Goal: Transaction & Acquisition: Purchase product/service

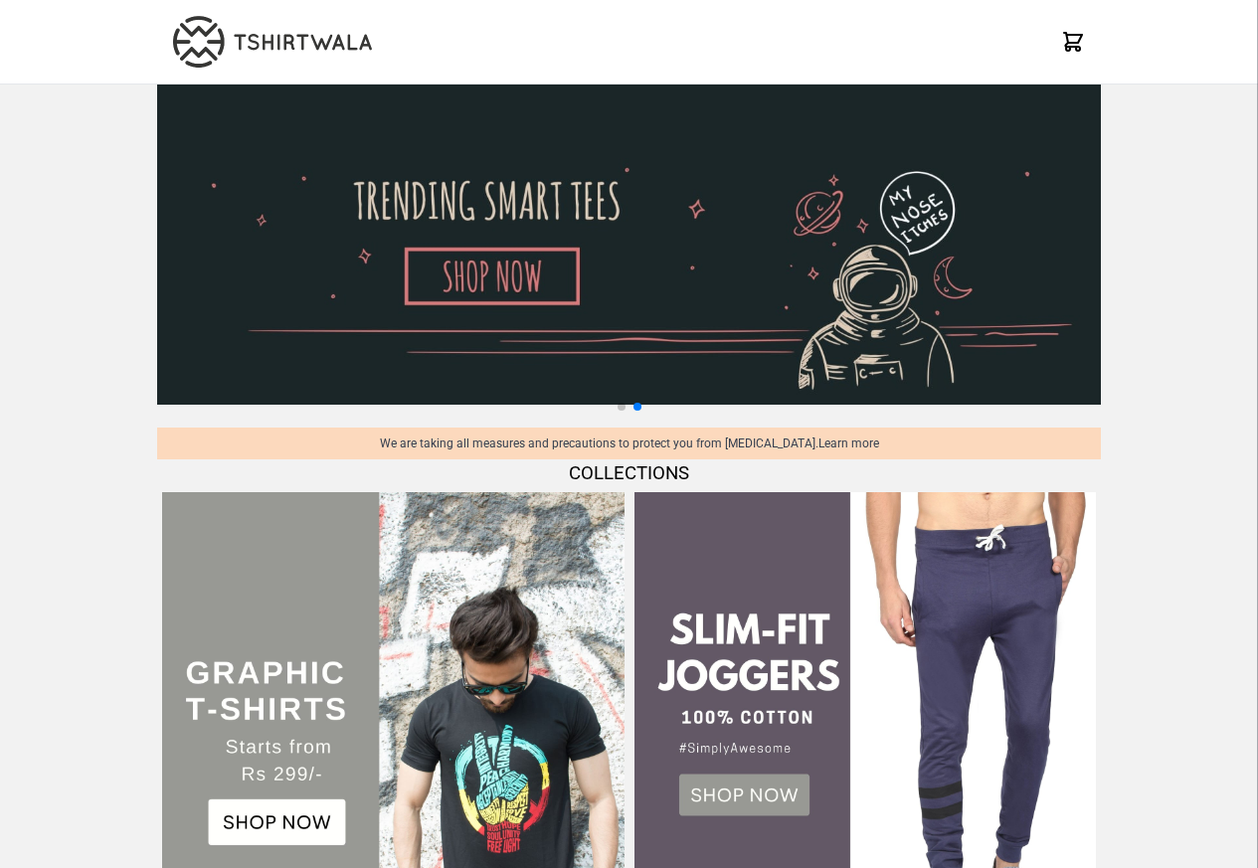
click at [261, 726] on img at bounding box center [393, 723] width 462 height 462
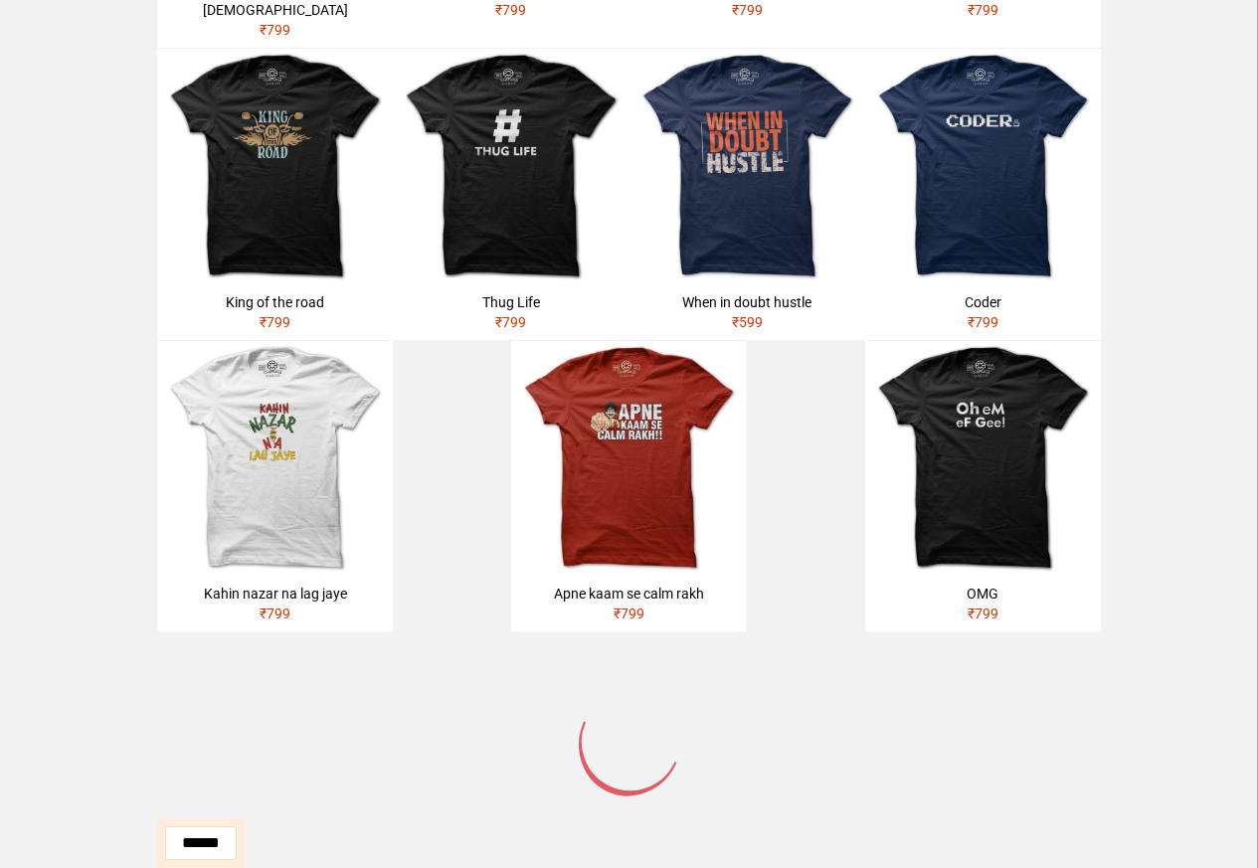
scroll to position [549, 0]
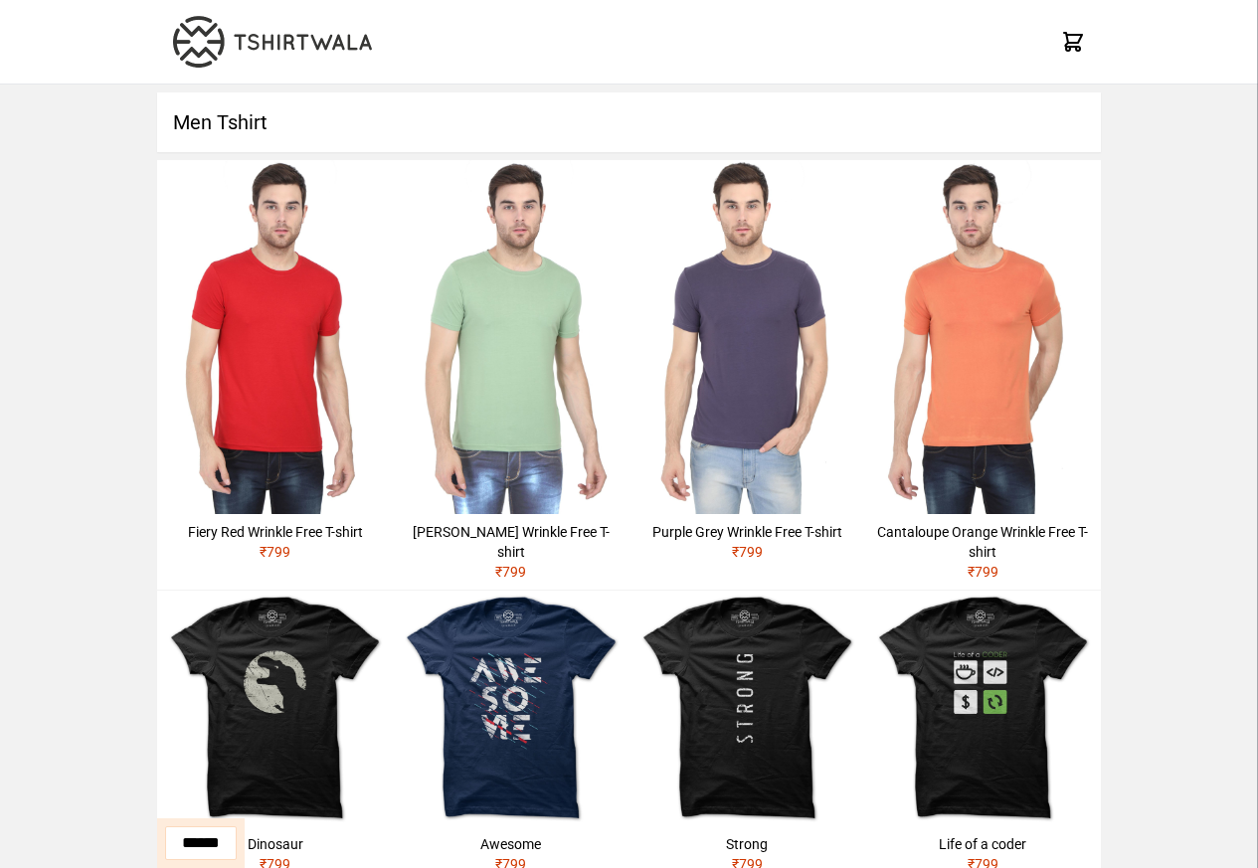
click at [315, 697] on img at bounding box center [275, 709] width 236 height 236
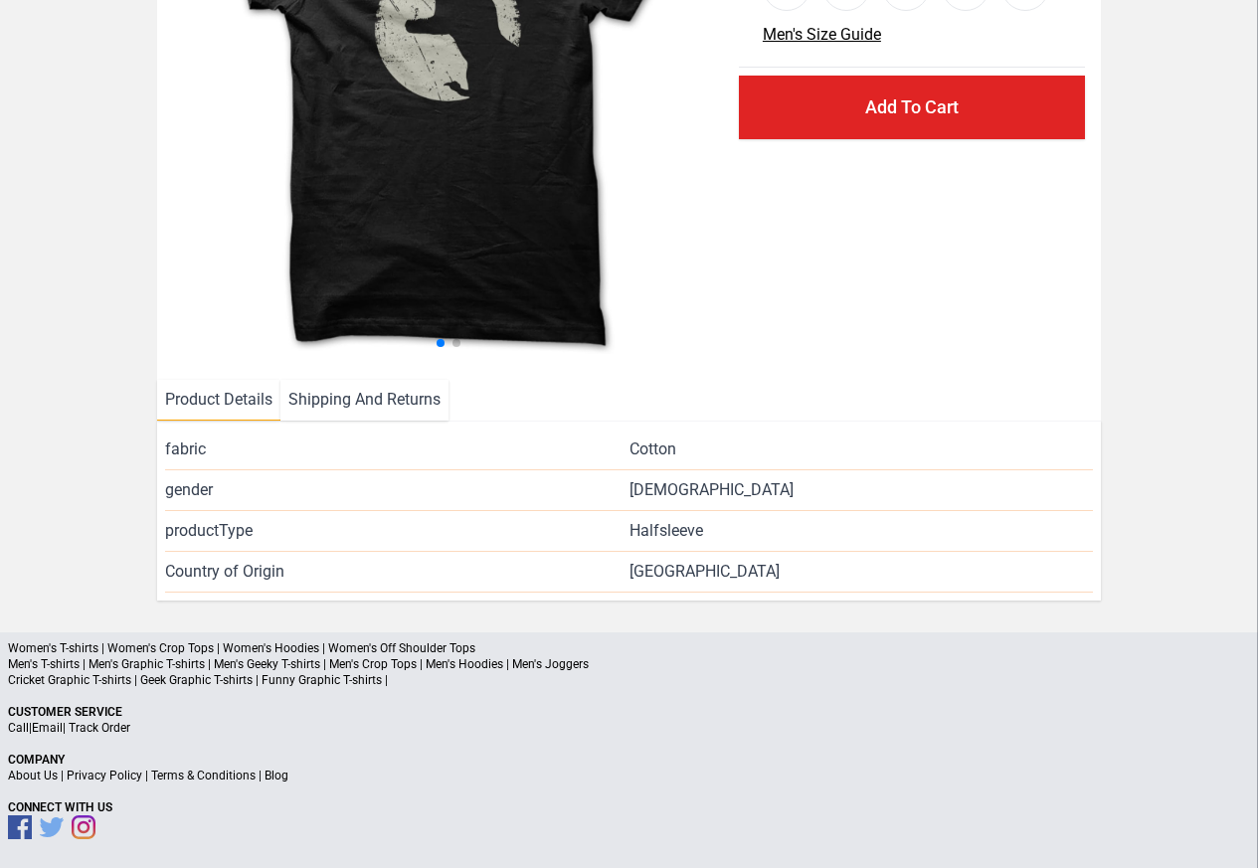
scroll to position [289, 0]
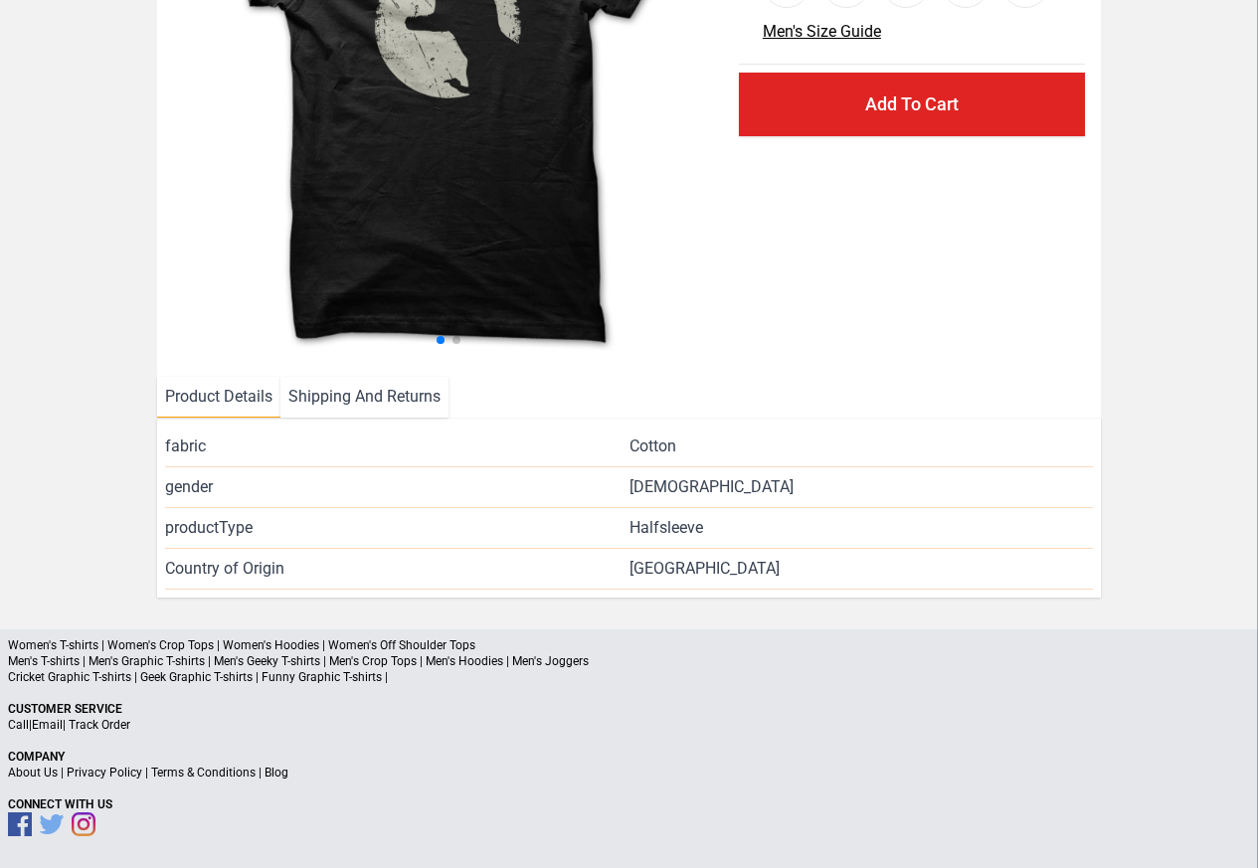
click at [419, 659] on p "Men's T-shirts | Men's Graphic T-shirts | Men's Geeky T-shirts | Men's Crop Top…" at bounding box center [629, 661] width 1242 height 16
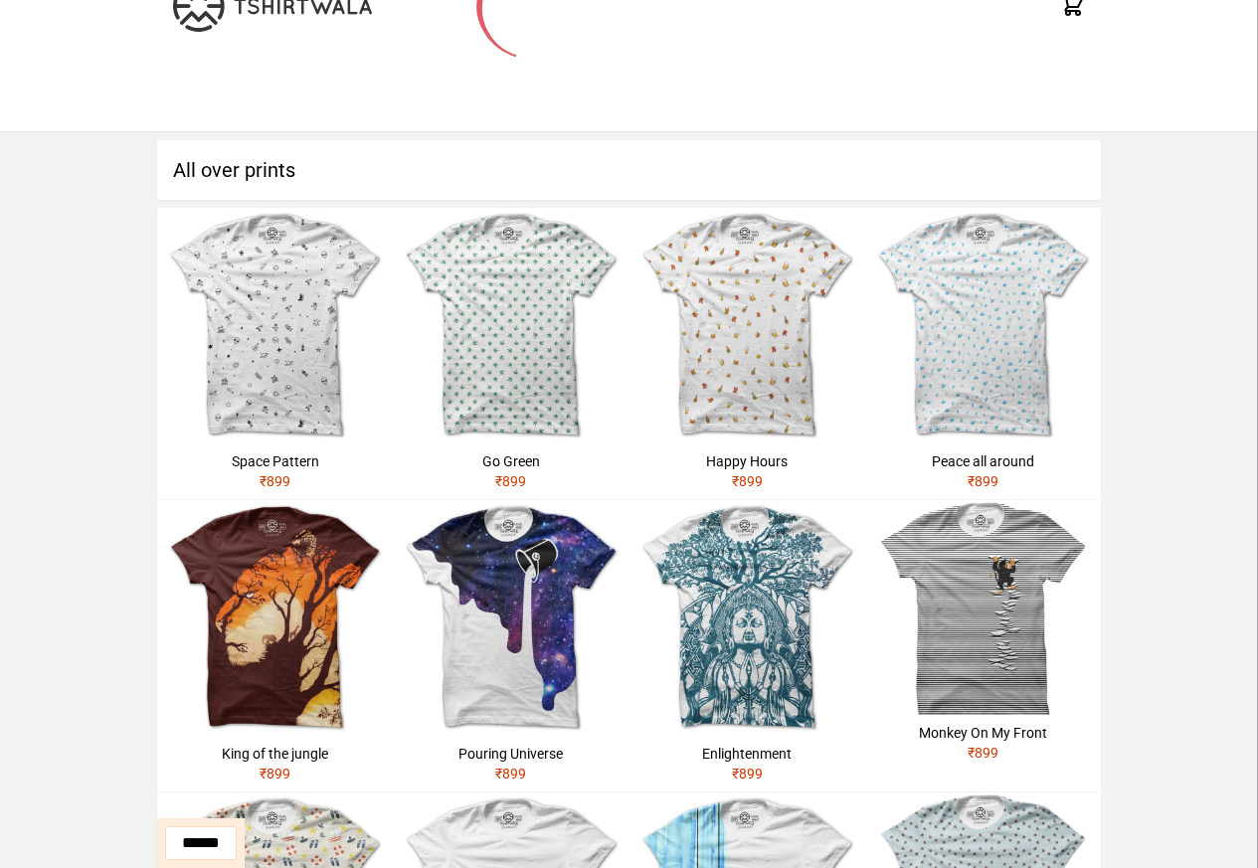
scroll to position [716, 0]
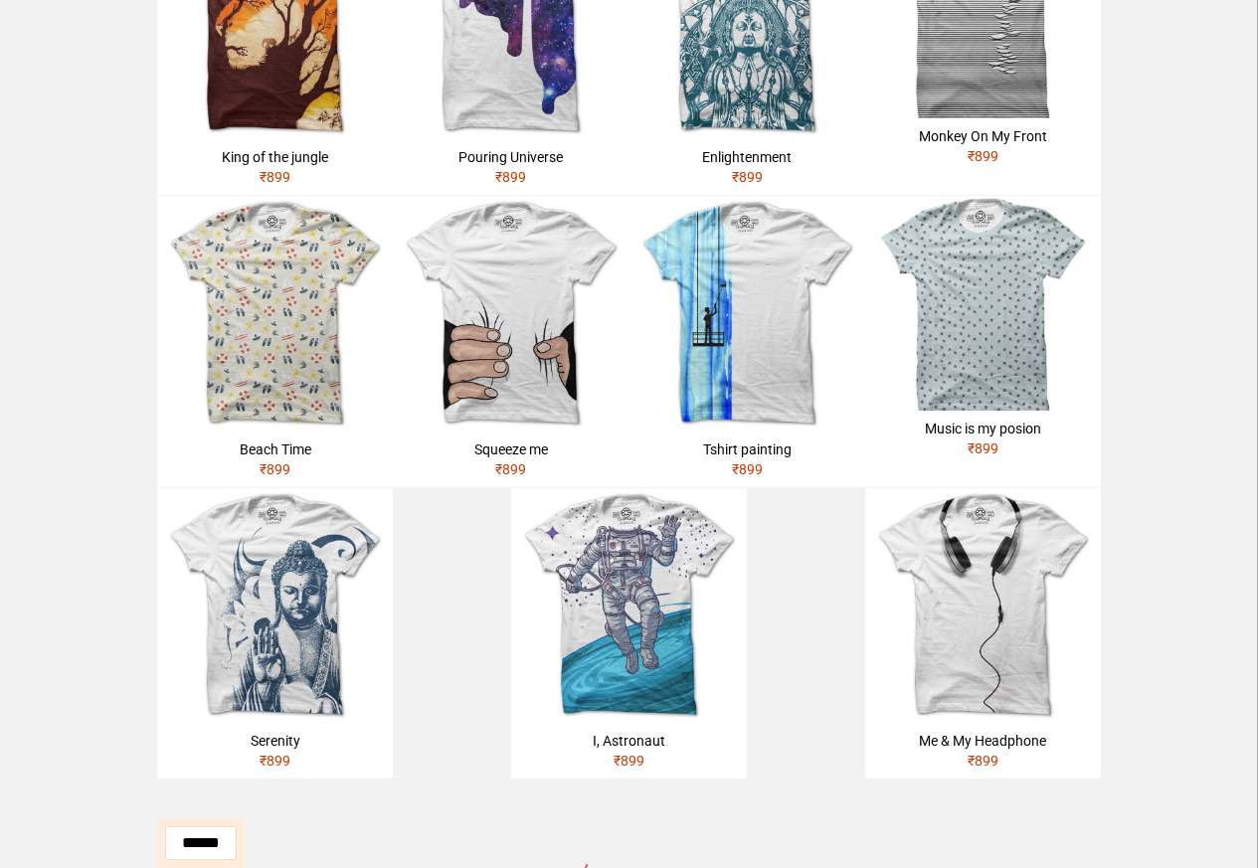
click at [986, 127] on div "Monkey On My Front" at bounding box center [983, 136] width 220 height 20
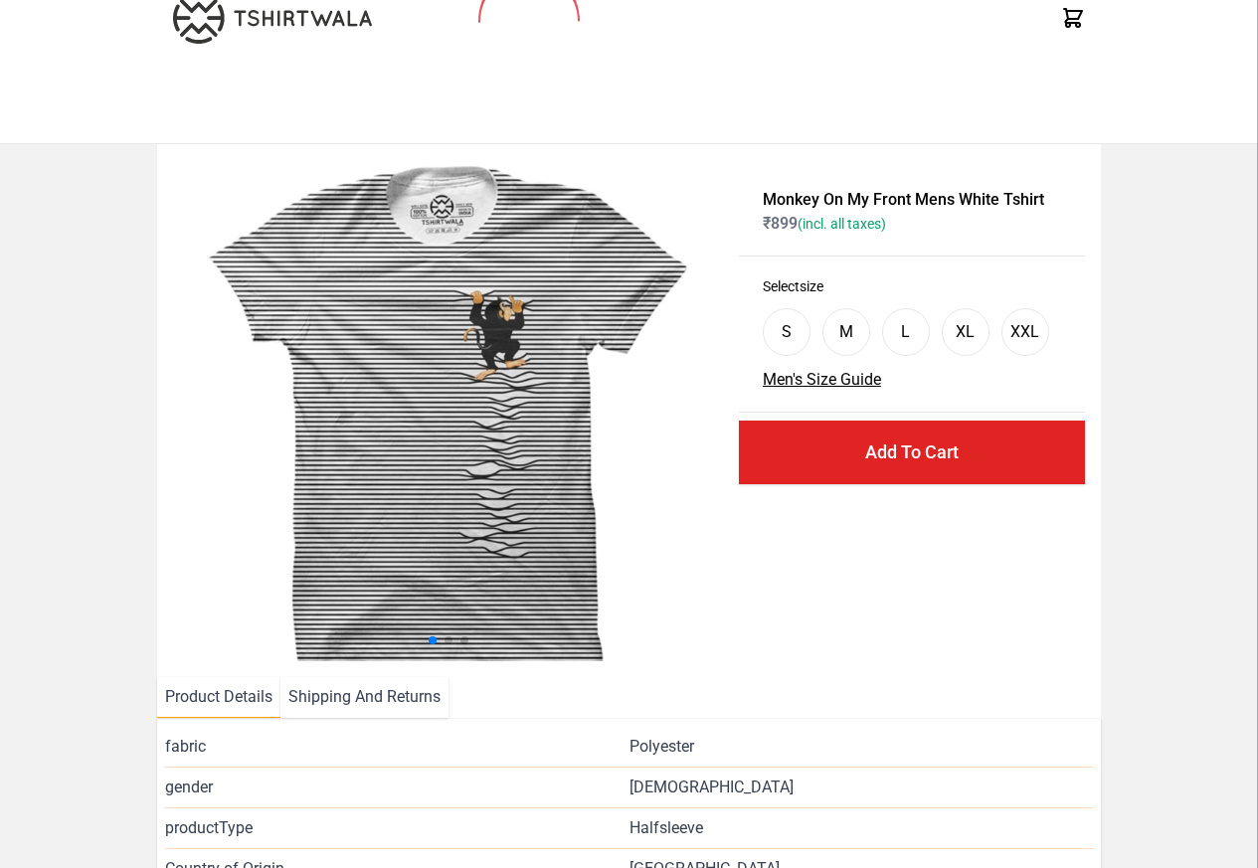
scroll to position [239, 0]
